Goal: Find specific page/section

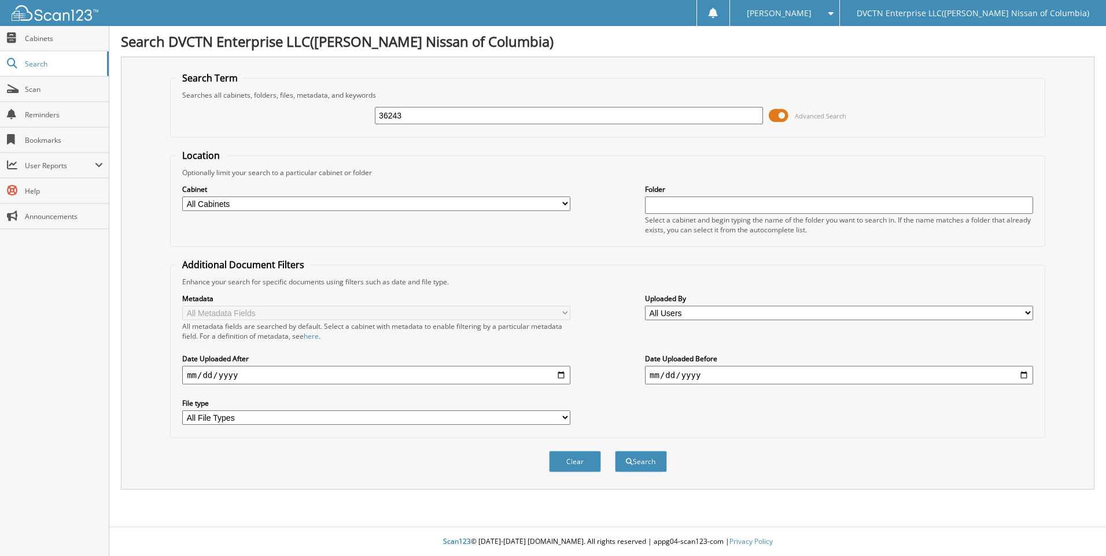
type input "36243"
click at [615, 451] on button "Search" at bounding box center [641, 461] width 52 height 21
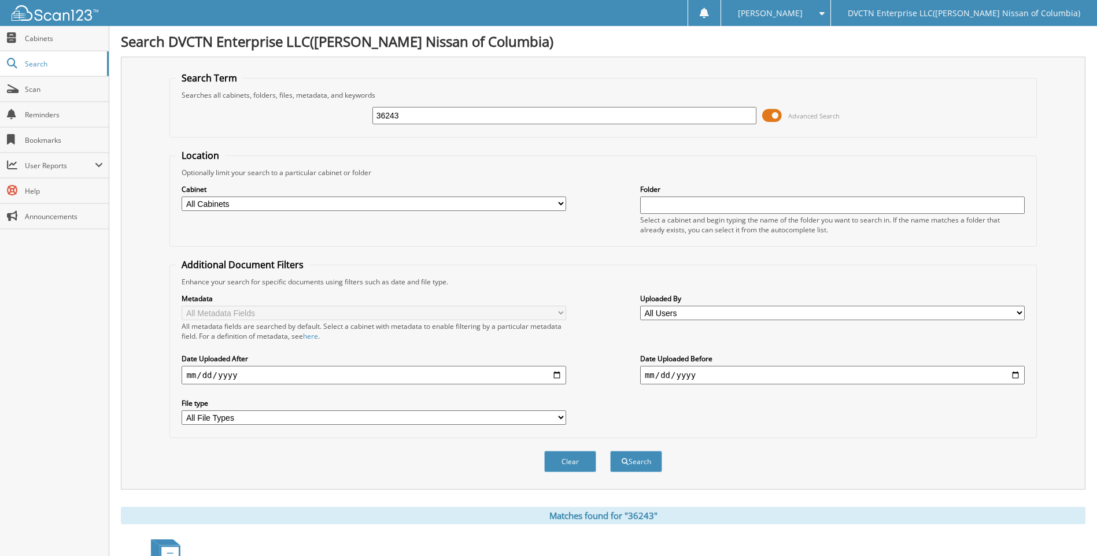
scroll to position [289, 0]
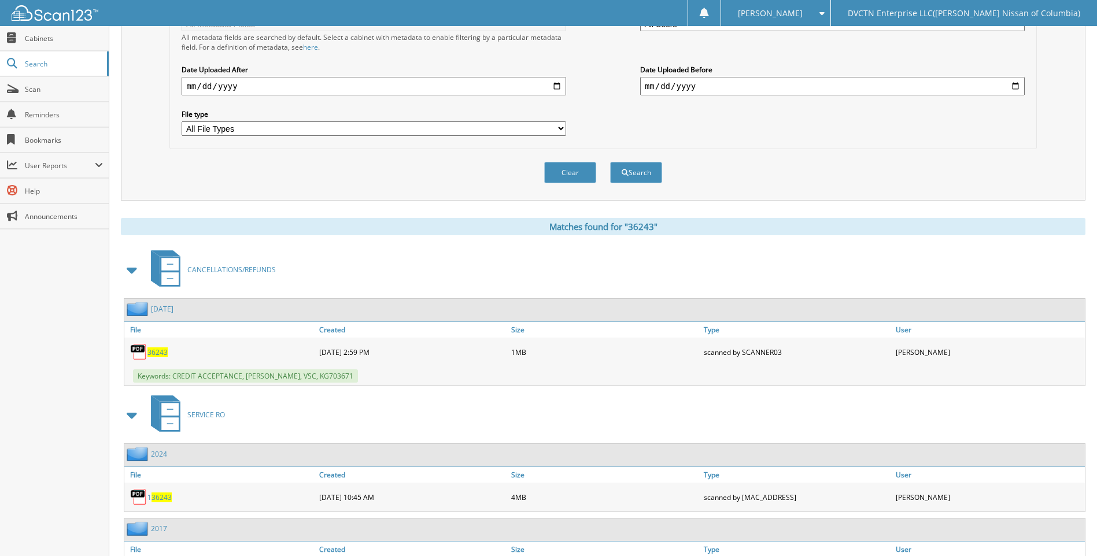
click at [155, 348] on link "36243" at bounding box center [157, 353] width 20 height 10
click at [22, 83] on link "Scan" at bounding box center [54, 89] width 109 height 25
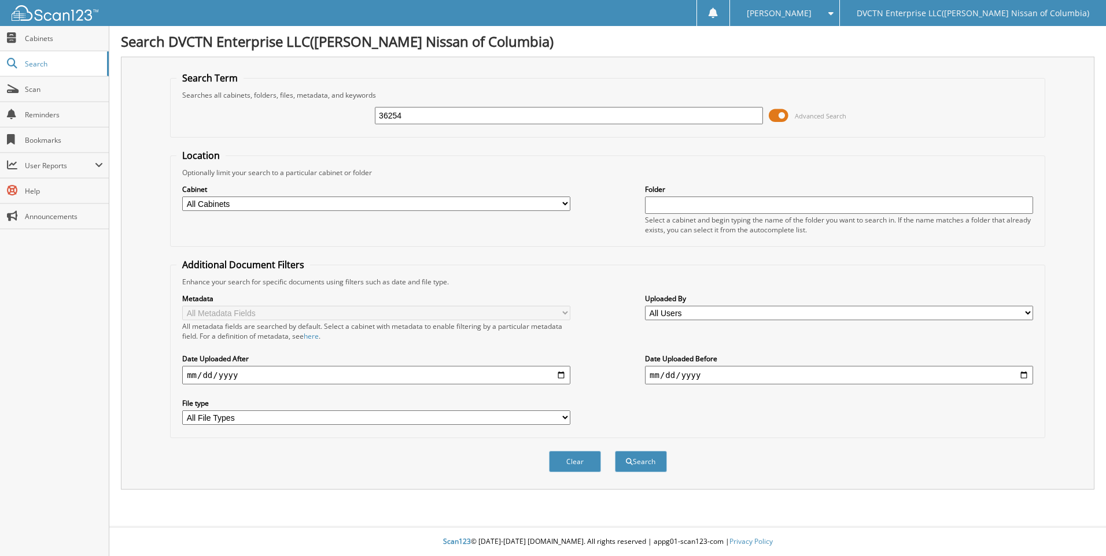
type input "36254"
click at [615, 451] on button "Search" at bounding box center [641, 461] width 52 height 21
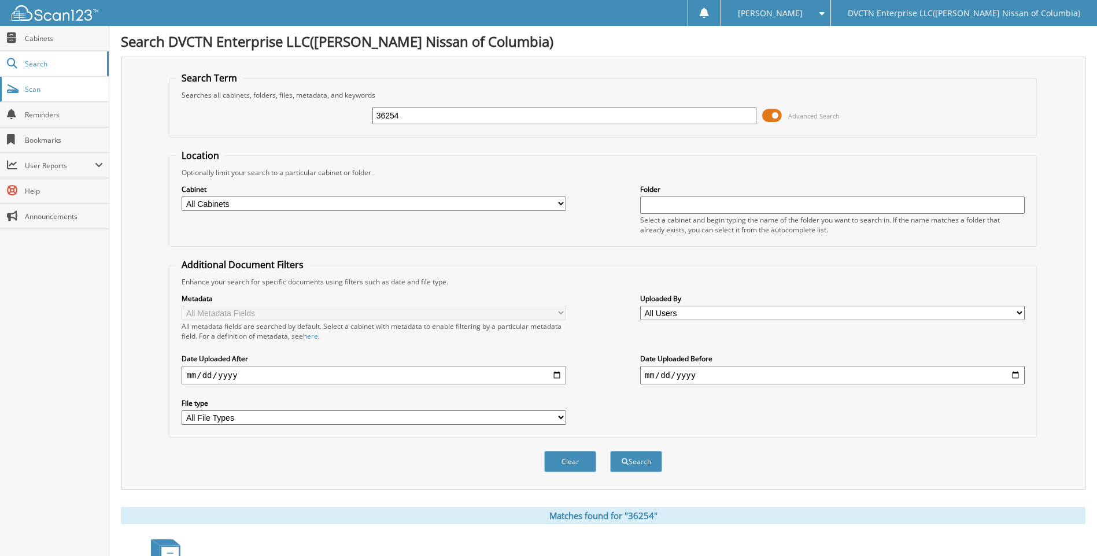
click at [58, 85] on span "Scan" at bounding box center [64, 89] width 78 height 10
